Goal: Navigation & Orientation: Find specific page/section

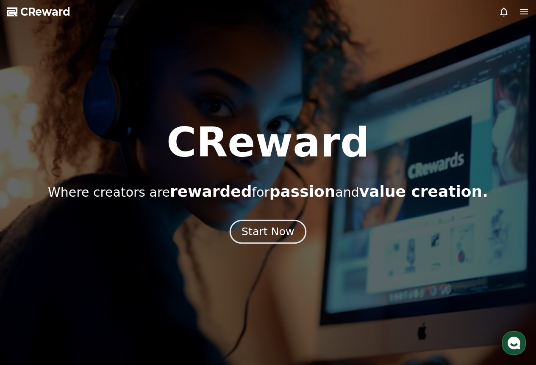
click at [268, 232] on div "Start Now" at bounding box center [267, 232] width 53 height 14
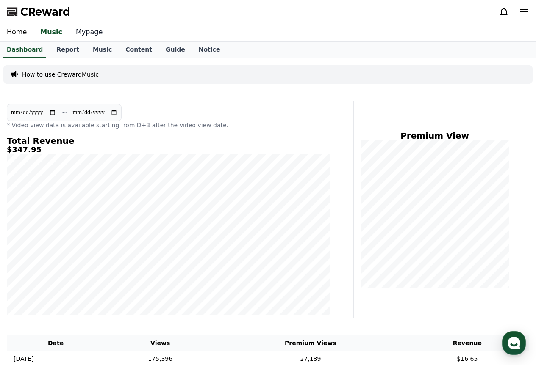
click at [71, 29] on link "Mypage" at bounding box center [89, 33] width 40 height 18
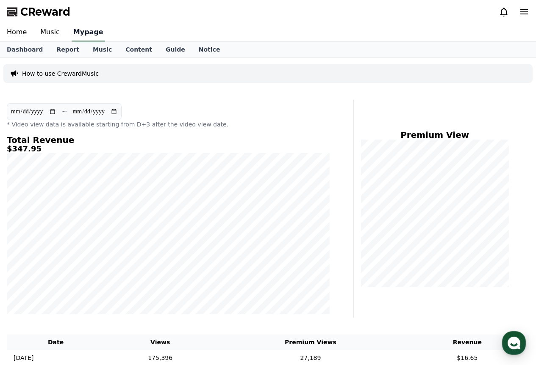
select select "**********"
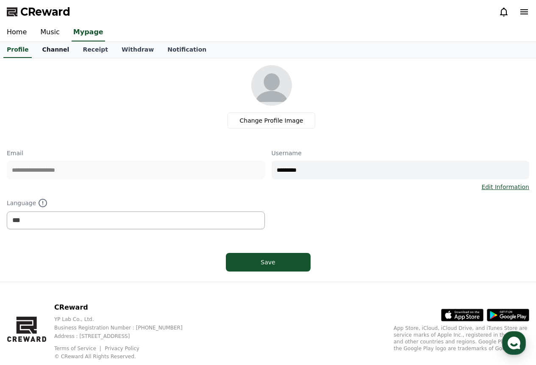
click at [61, 44] on link "Channel" at bounding box center [55, 50] width 41 height 16
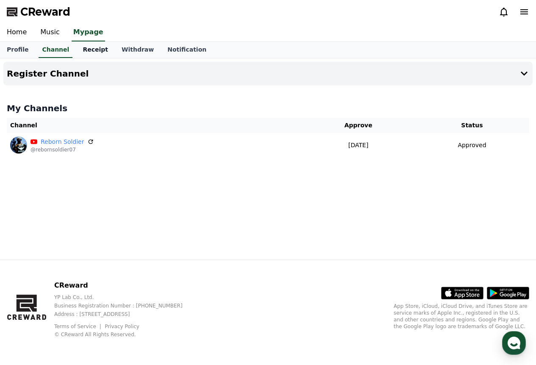
click at [86, 52] on link "Receipt" at bounding box center [95, 50] width 39 height 16
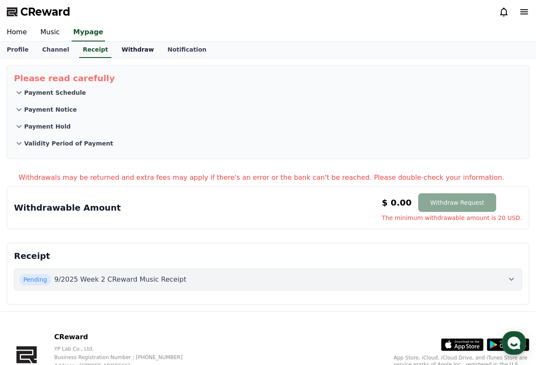
click at [115, 52] on link "Withdraw" at bounding box center [138, 50] width 46 height 16
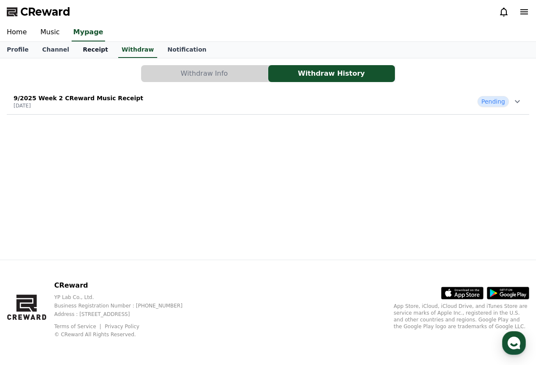
click at [83, 53] on link "Receipt" at bounding box center [95, 50] width 39 height 16
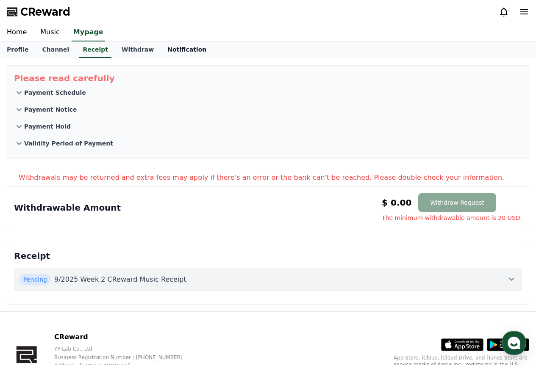
click at [160, 56] on link "Notification" at bounding box center [186, 50] width 53 height 16
